Goal: Information Seeking & Learning: Compare options

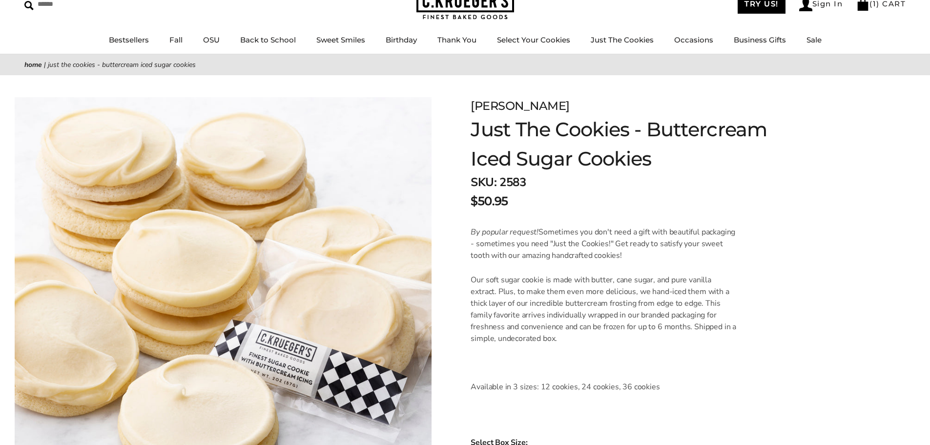
scroll to position [49, 0]
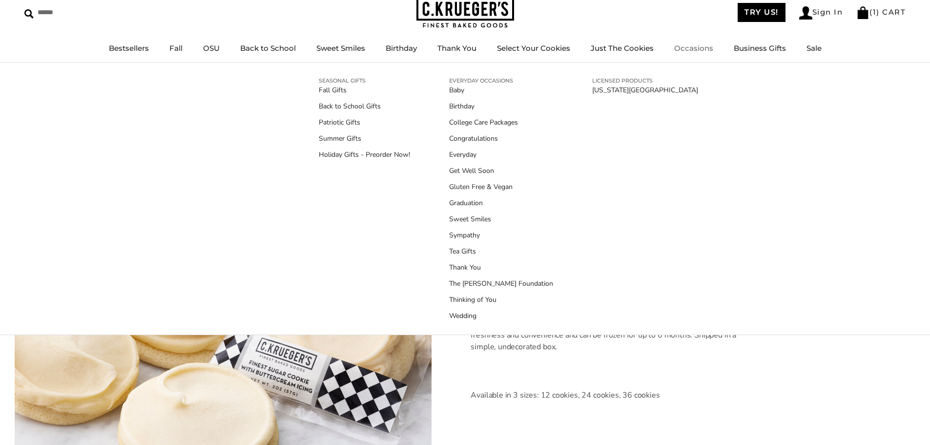
click at [695, 43] on link "Occasions" at bounding box center [693, 47] width 39 height 9
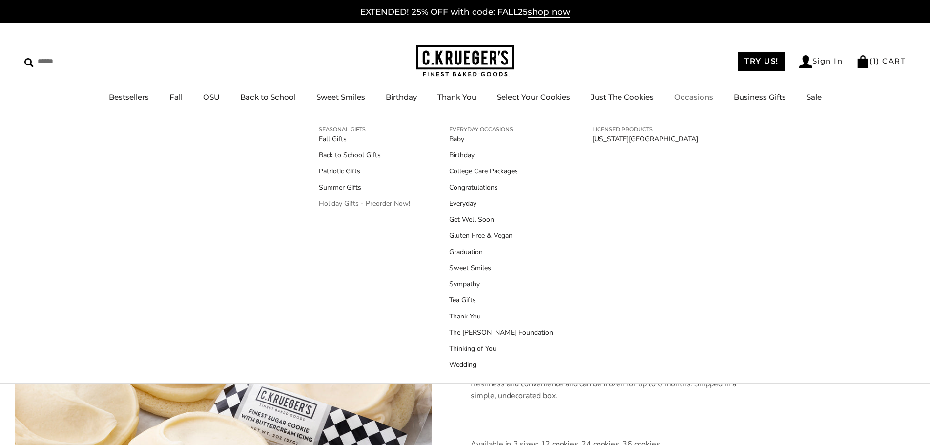
click at [369, 201] on link "Holiday Gifts - Preorder Now!" at bounding box center [364, 203] width 91 height 10
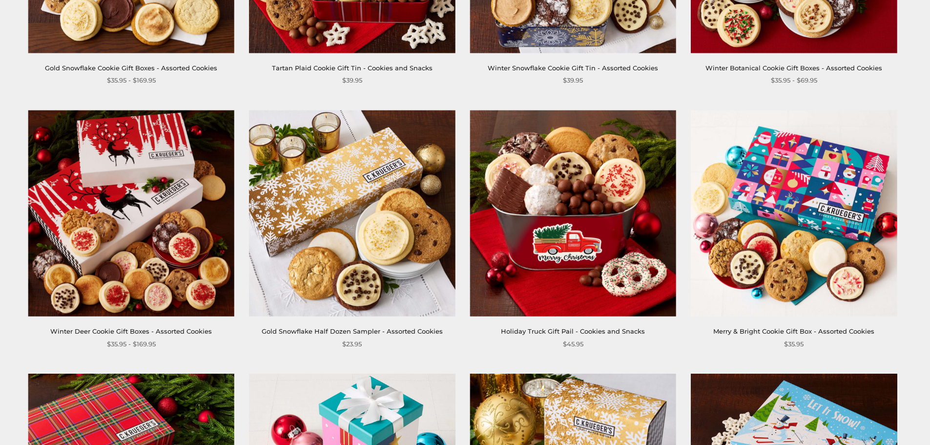
scroll to position [391, 0]
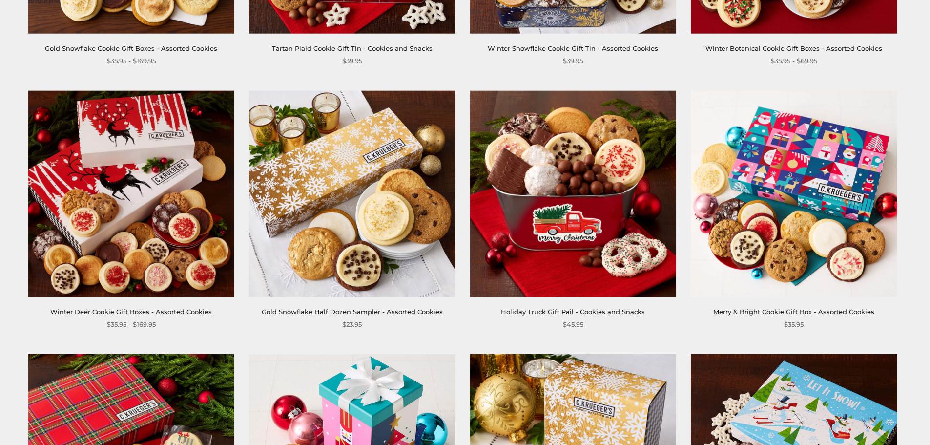
click at [775, 312] on link "Merry & Bright Cookie Gift Box - Assorted Cookies" at bounding box center [794, 312] width 161 height 8
click at [792, 310] on link "Merry & Bright Cookie Gift Box - Assorted Cookies" at bounding box center [794, 312] width 161 height 8
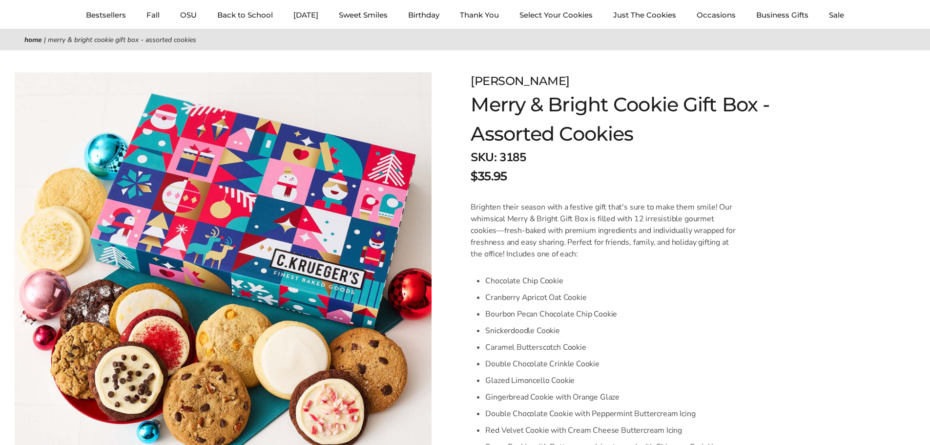
scroll to position [98, 0]
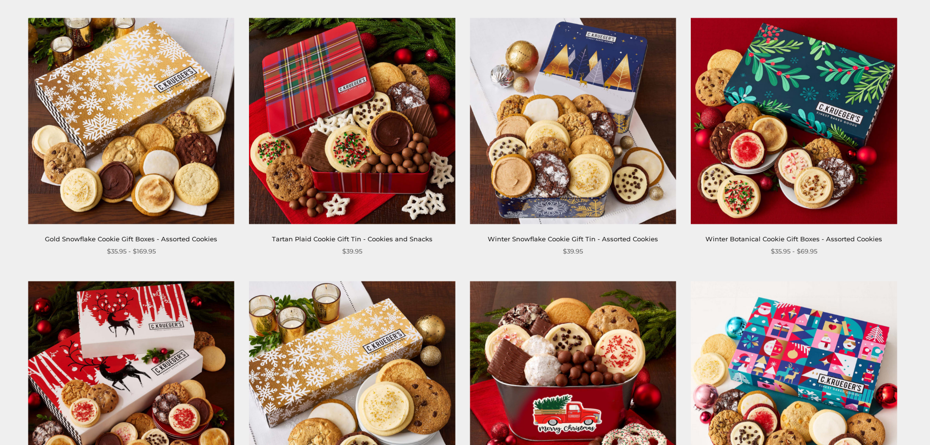
scroll to position [244, 0]
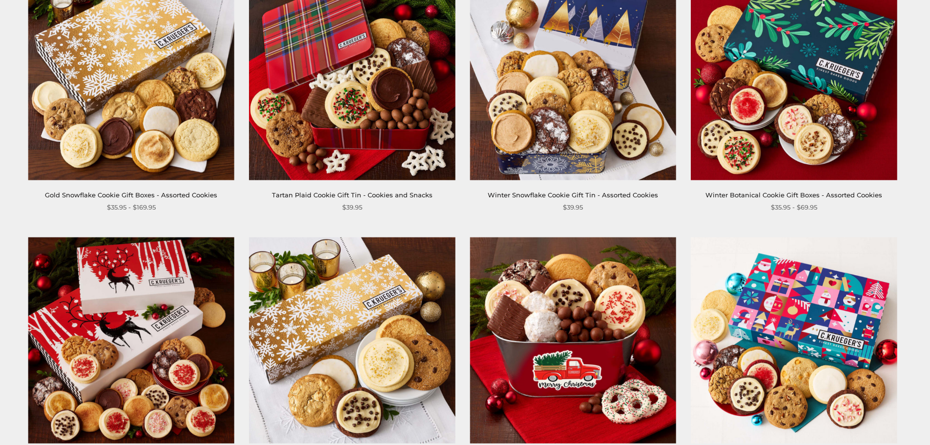
click at [103, 190] on div "Gold Snowflake Cookie Gift Boxes - Assorted Cookies" at bounding box center [131, 195] width 206 height 10
click at [104, 194] on link "Gold Snowflake Cookie Gift Boxes - Assorted Cookies" at bounding box center [131, 195] width 172 height 8
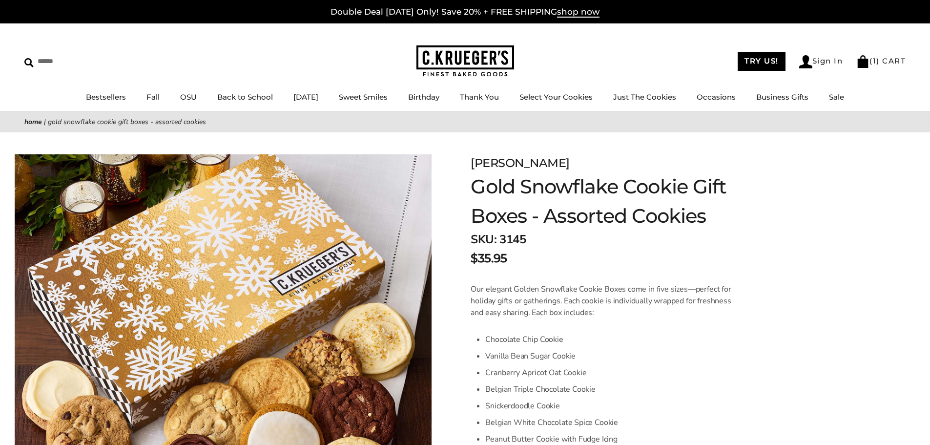
scroll to position [98, 0]
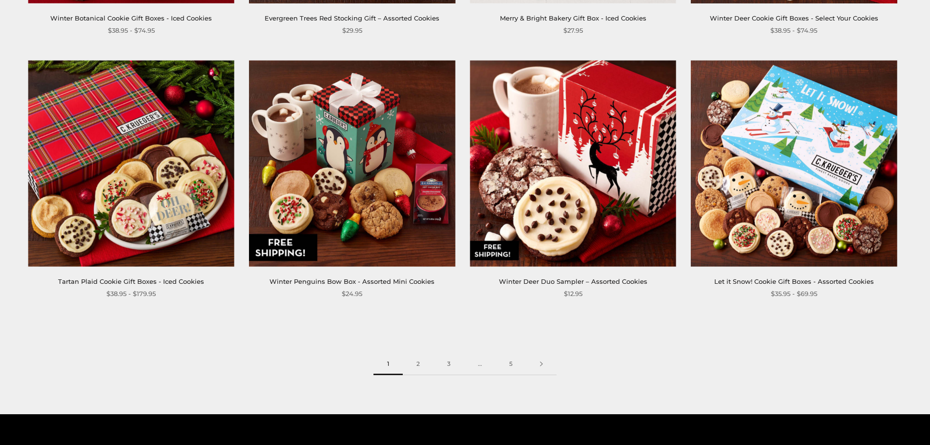
scroll to position [1514, 0]
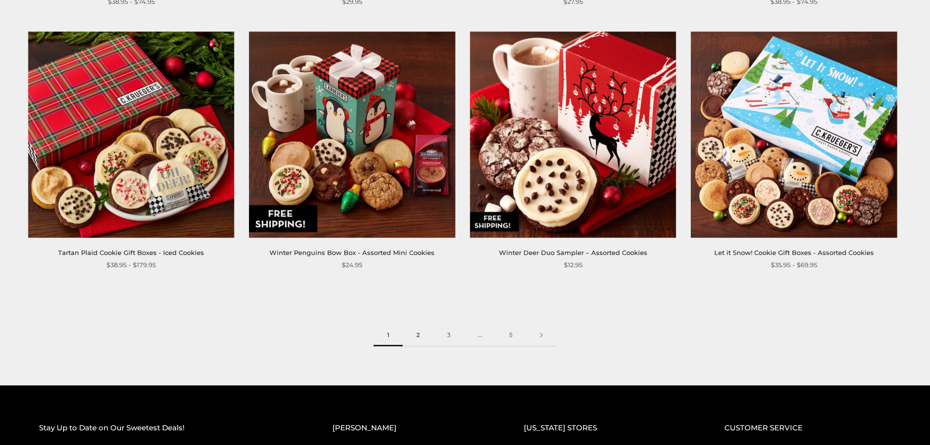
click at [420, 333] on link "2" at bounding box center [418, 335] width 31 height 22
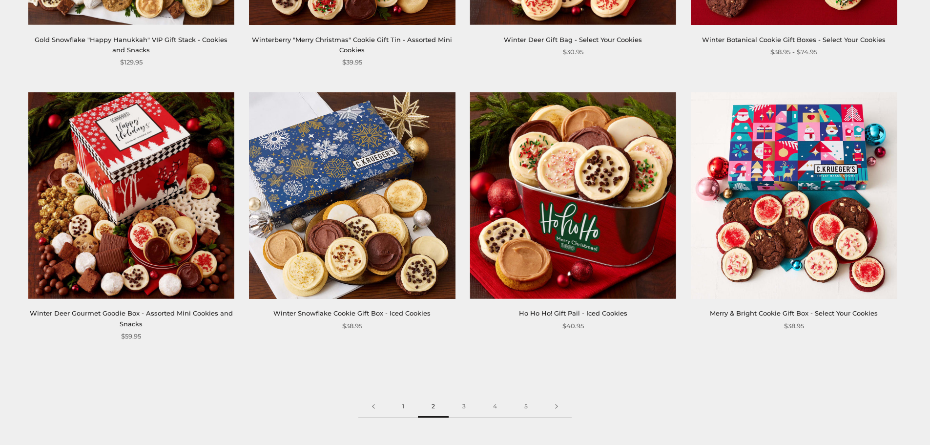
scroll to position [1465, 0]
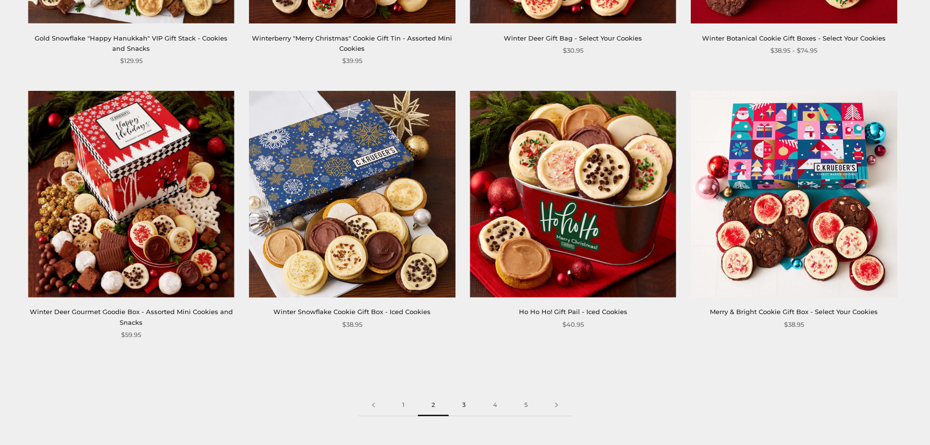
click at [464, 405] on link "3" at bounding box center [464, 405] width 31 height 22
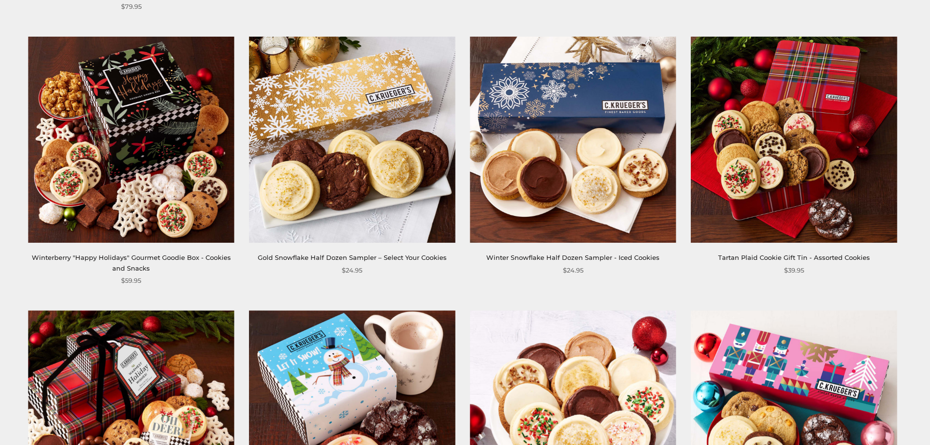
scroll to position [977, 0]
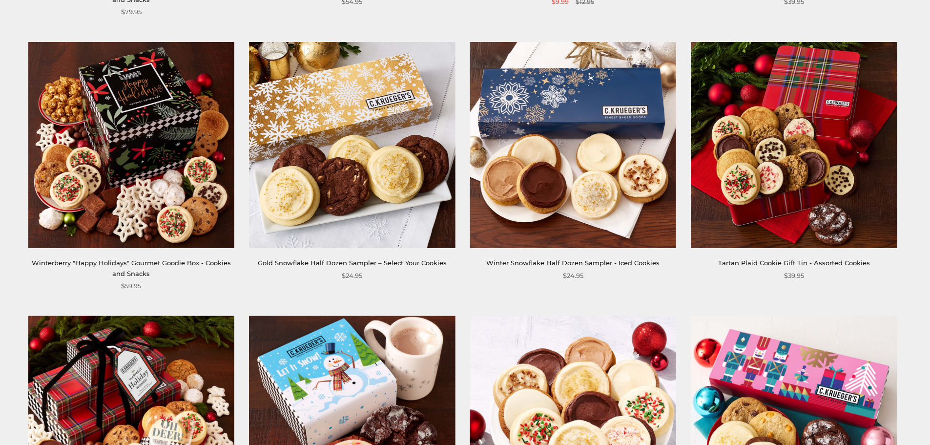
click at [789, 262] on link "Tartan Plaid Cookie Gift Tin - Assorted Cookies" at bounding box center [794, 263] width 152 height 8
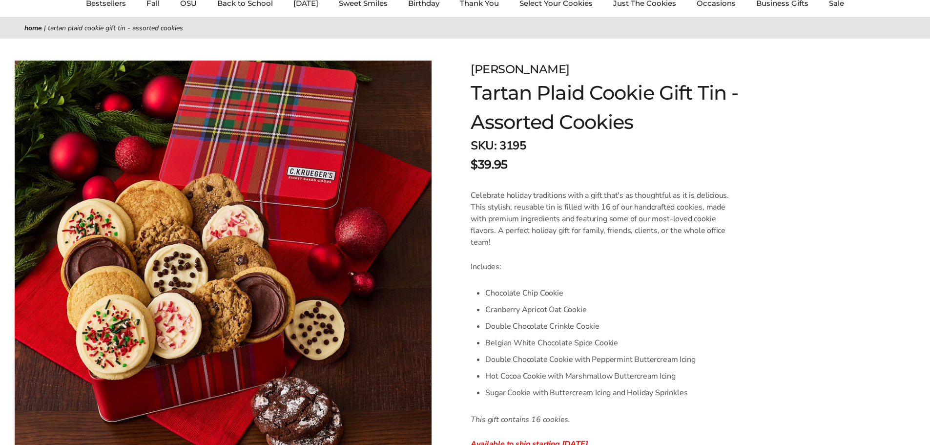
scroll to position [98, 0]
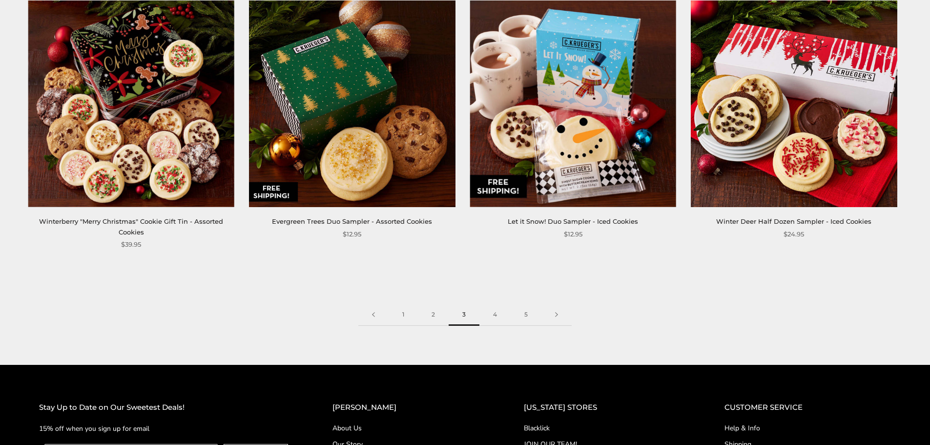
scroll to position [1757, 0]
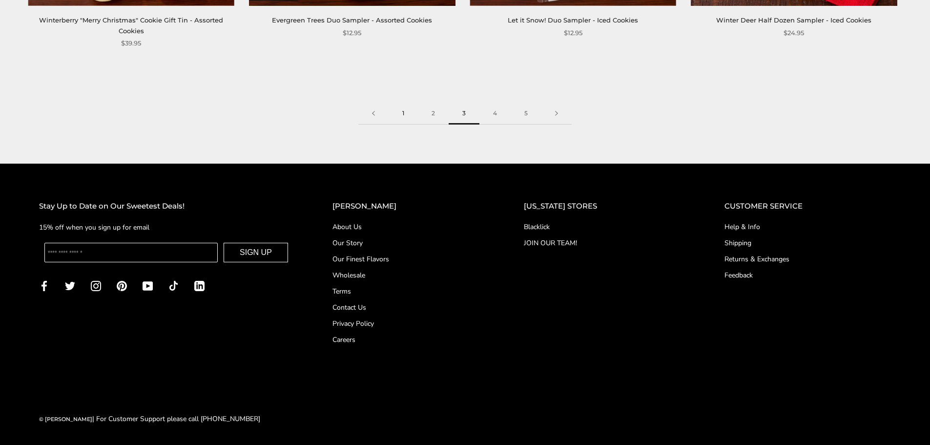
click link "1"
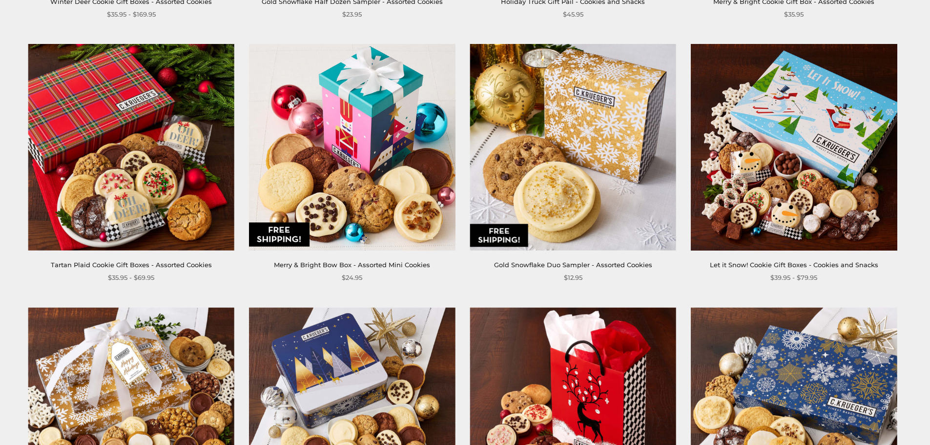
scroll to position [879, 0]
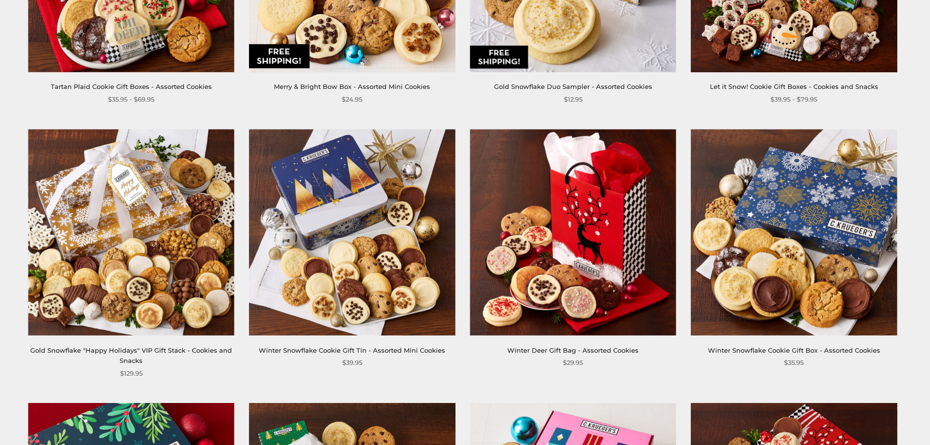
click at [792, 348] on link "Winter Snowflake Cookie Gift Box - Assorted Cookies" at bounding box center [794, 350] width 172 height 8
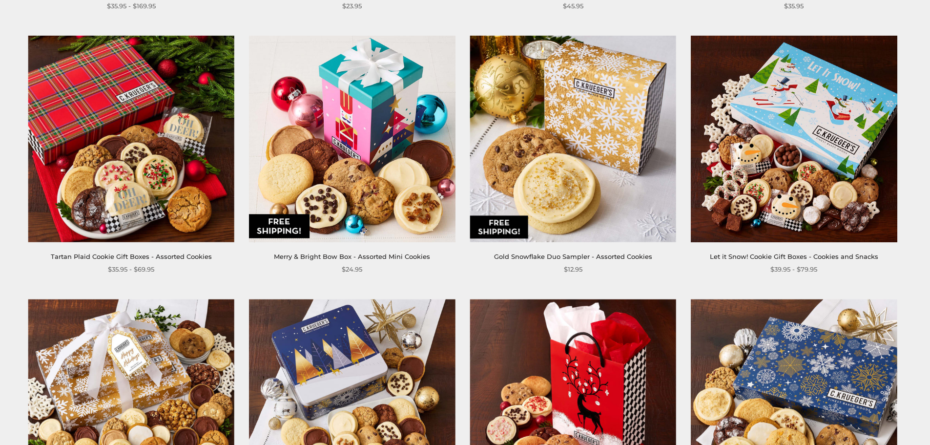
scroll to position [684, 0]
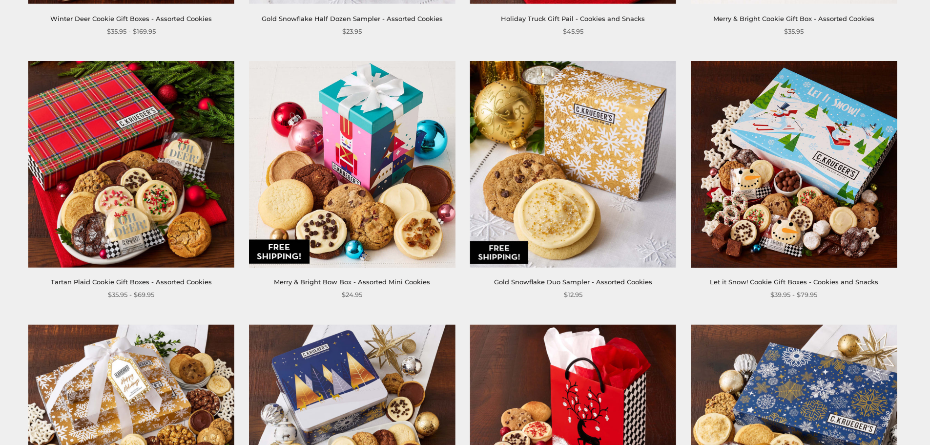
click at [162, 284] on link "Tartan Plaid Cookie Gift Boxes - Assorted Cookies" at bounding box center [131, 282] width 161 height 8
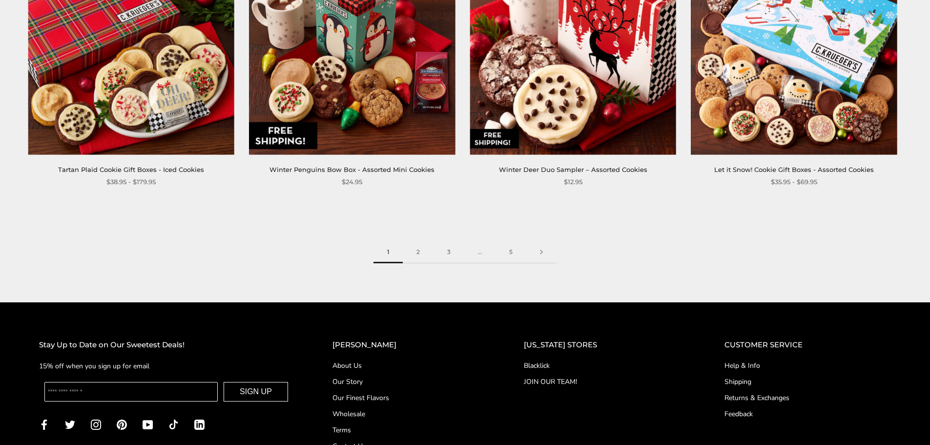
scroll to position [1612, 0]
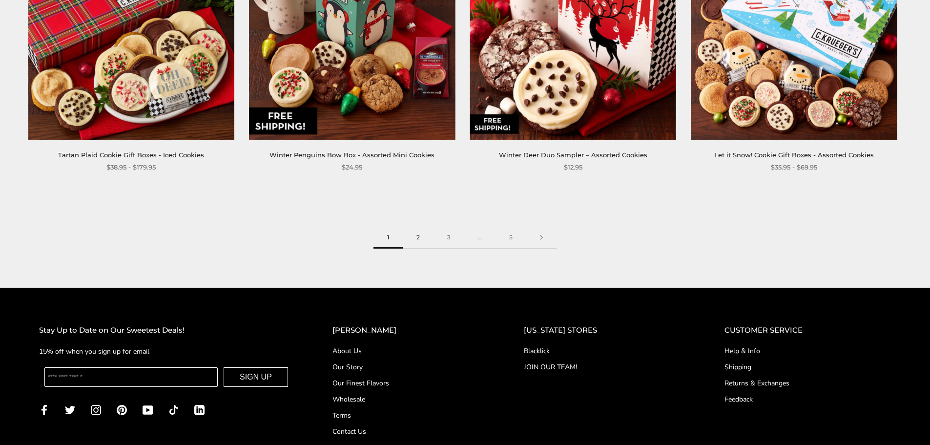
click at [415, 234] on link "2" at bounding box center [418, 238] width 31 height 22
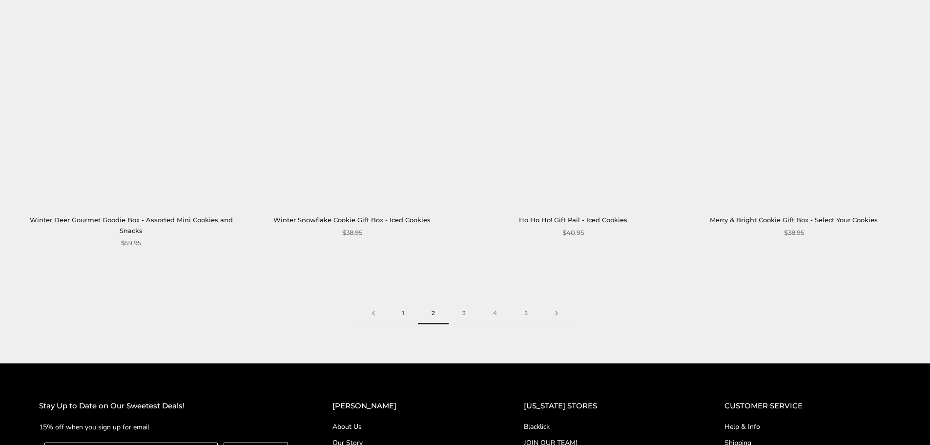
scroll to position [1563, 0]
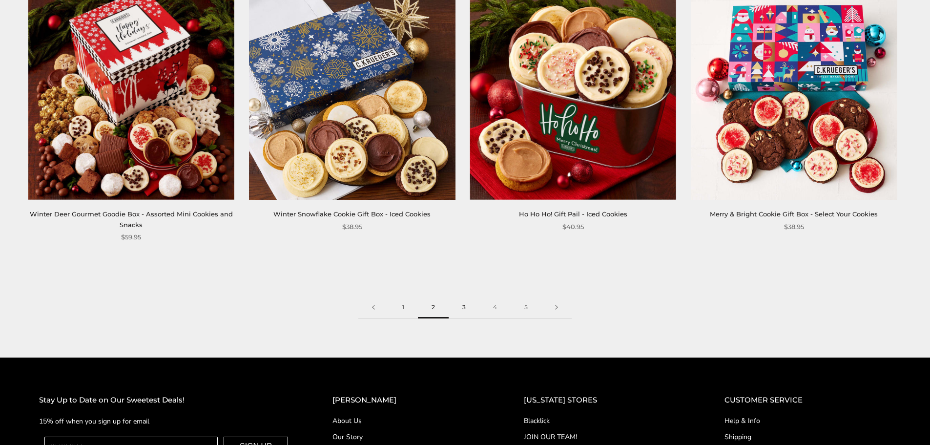
click at [463, 309] on link "3" at bounding box center [464, 307] width 31 height 22
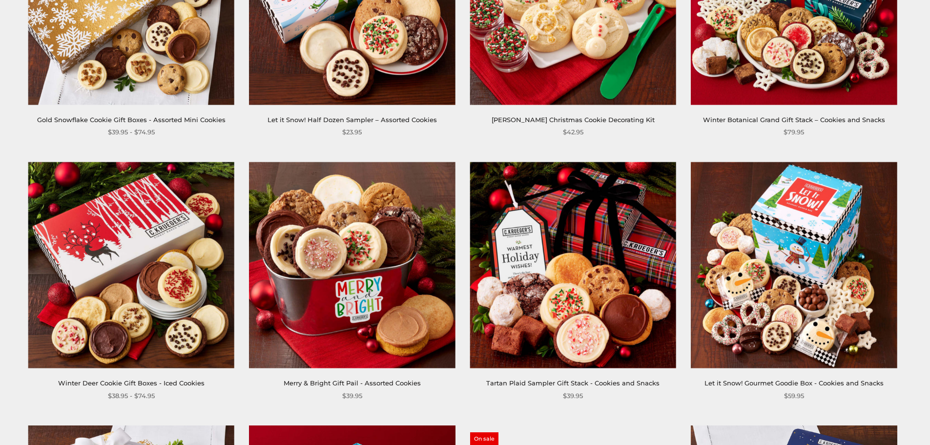
scroll to position [391, 0]
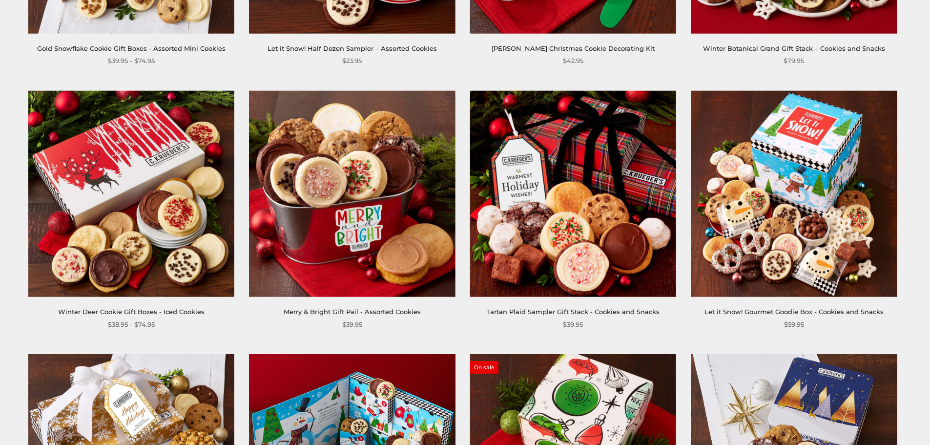
click at [499, 312] on link "Tartan Plaid Sampler Gift Stack - Cookies and Snacks" at bounding box center [572, 312] width 173 height 8
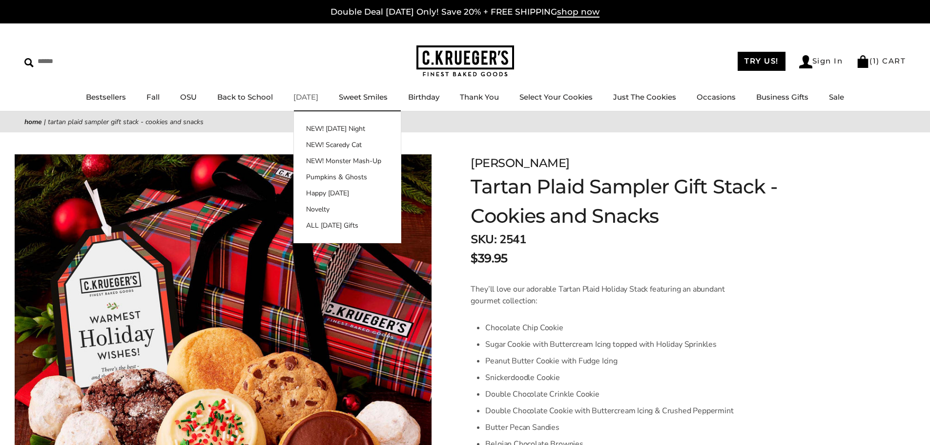
click at [315, 94] on link "[DATE]" at bounding box center [306, 96] width 25 height 9
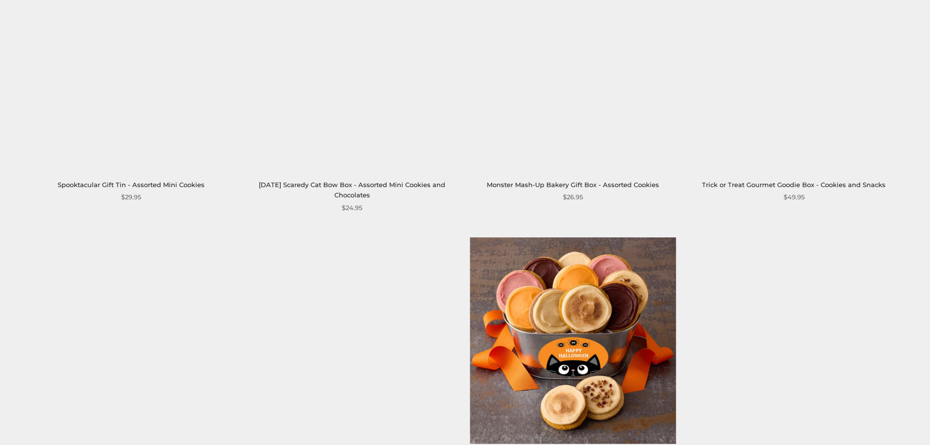
scroll to position [1416, 0]
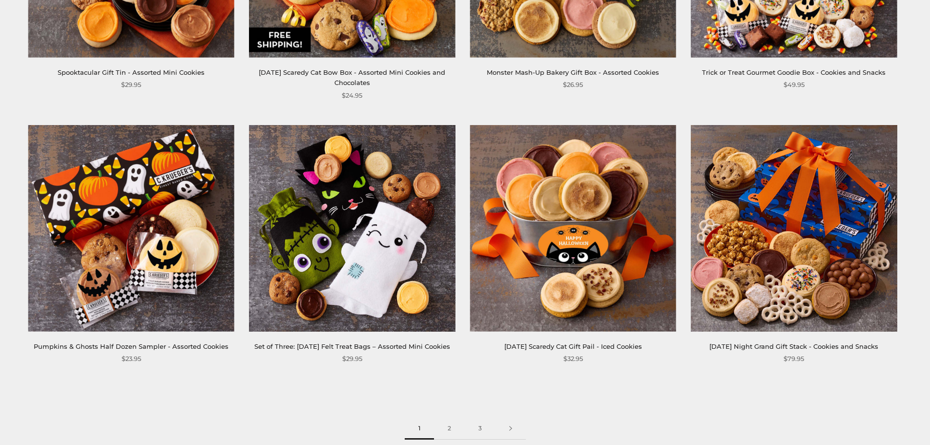
click at [367, 350] on link "Set of Three: [DATE] Felt Treat Bags – Assorted Mini Cookies" at bounding box center [352, 346] width 196 height 8
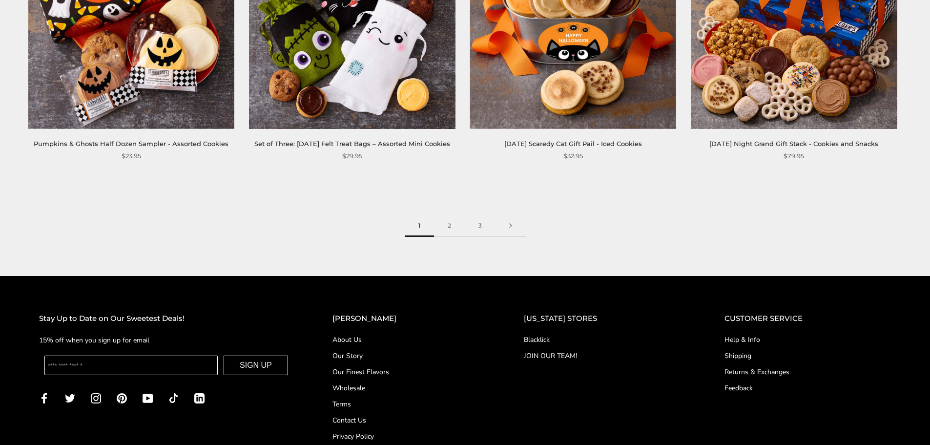
scroll to position [1661, 0]
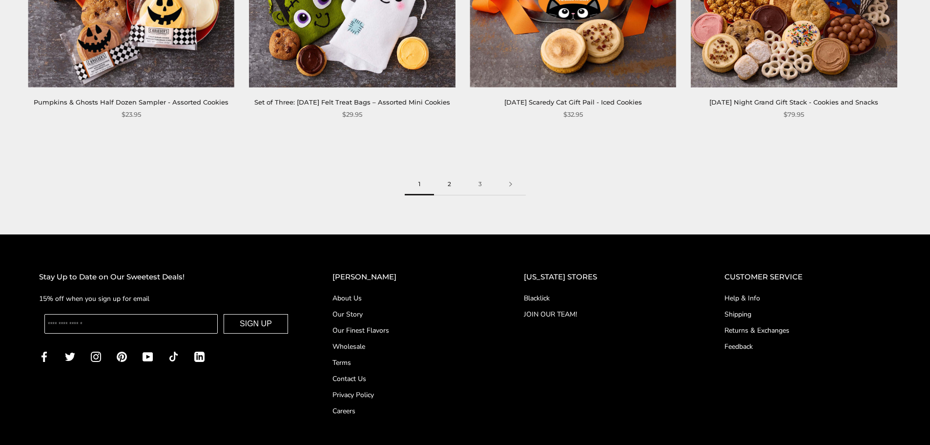
click at [450, 192] on link "2" at bounding box center [449, 184] width 31 height 22
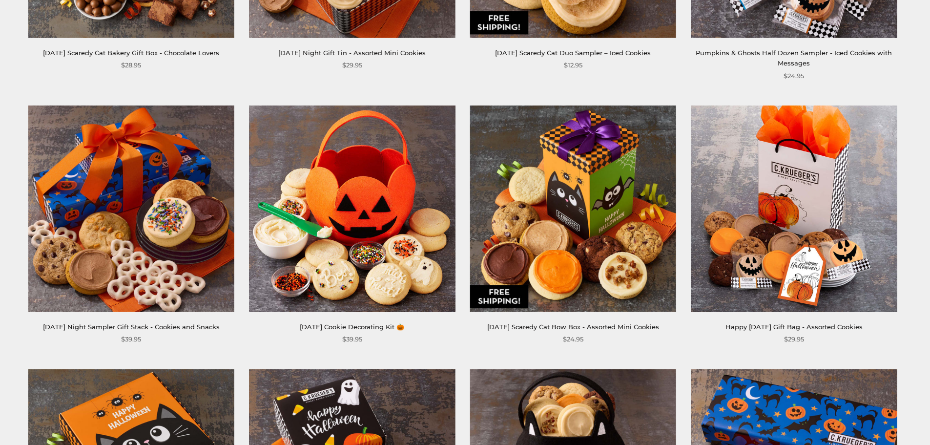
scroll to position [879, 0]
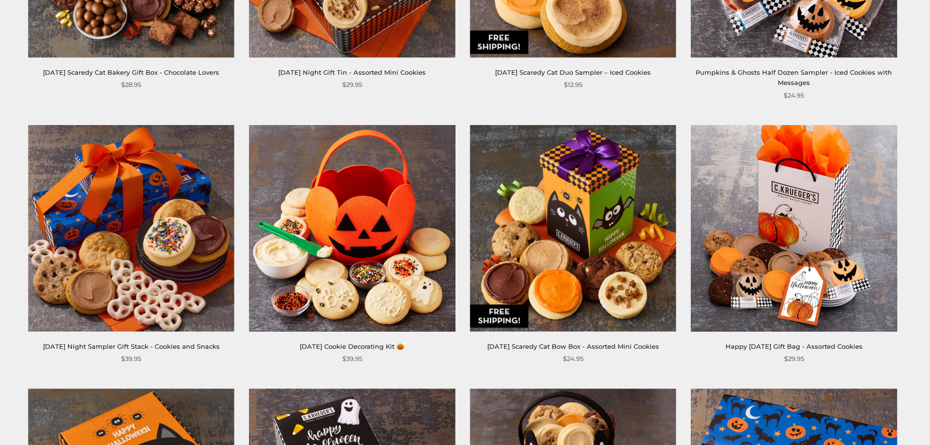
click at [326, 344] on link "Halloween Cookie Decorating Kit 🎃" at bounding box center [352, 346] width 105 height 8
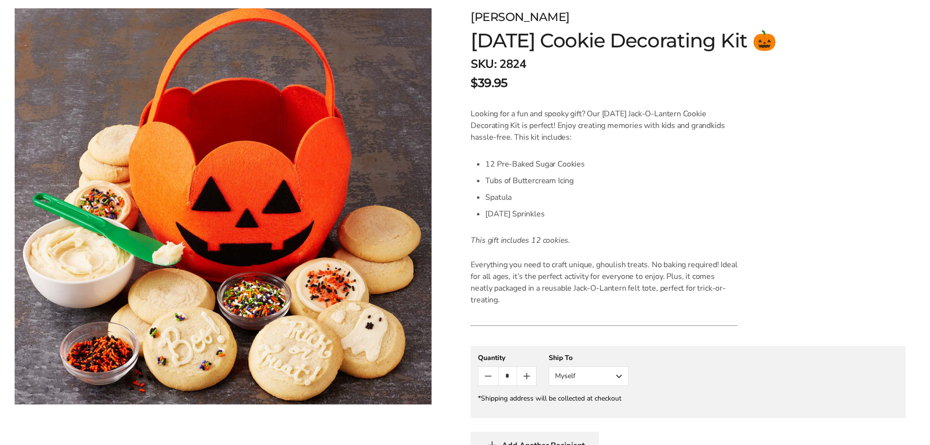
scroll to position [147, 0]
